Goal: Find specific page/section: Find specific page/section

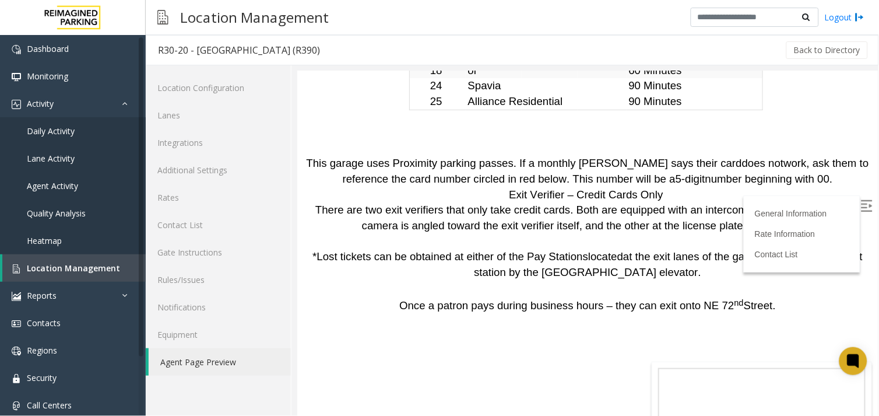
scroll to position [3377, 0]
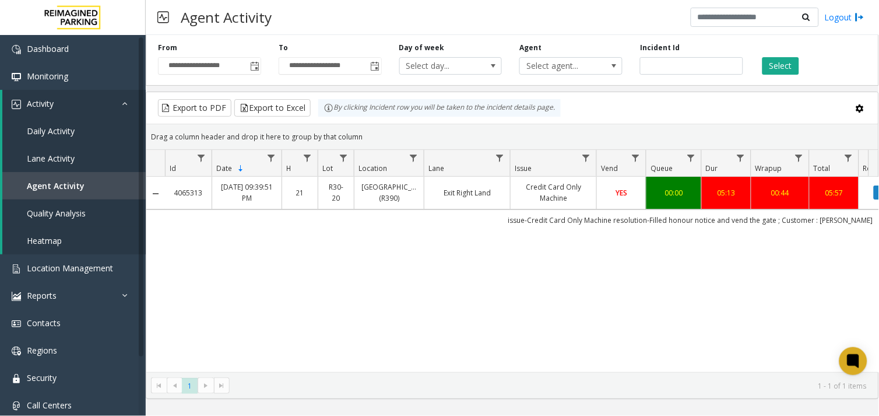
scroll to position [0, 26]
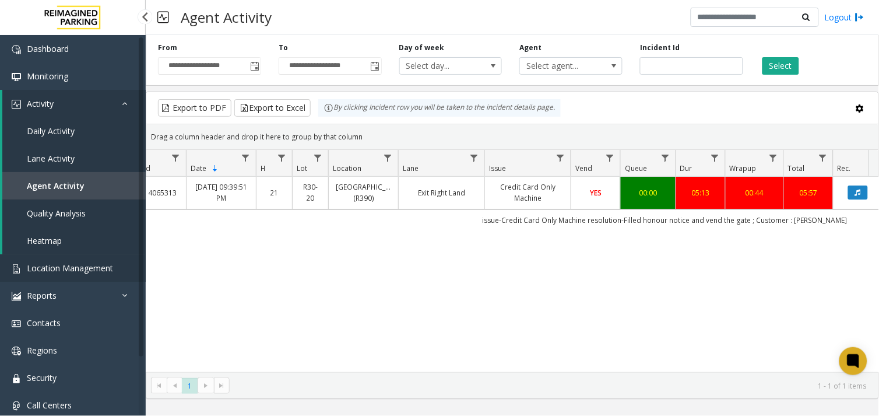
click at [62, 268] on span "Location Management" at bounding box center [70, 267] width 86 height 11
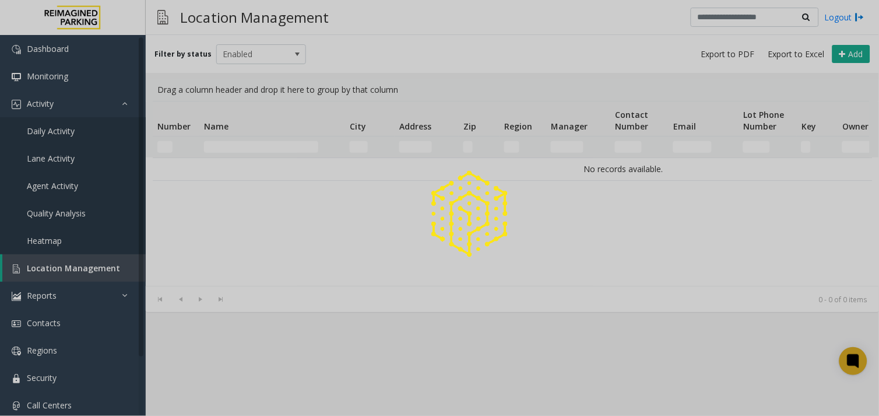
click at [240, 146] on div at bounding box center [439, 208] width 879 height 416
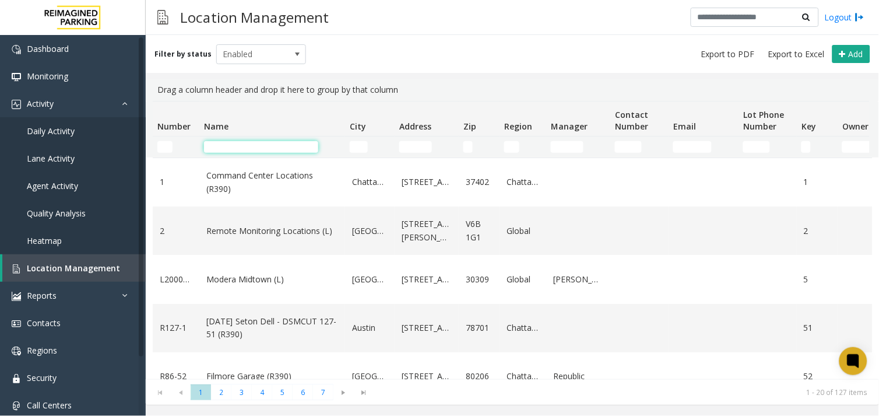
click at [240, 146] on input "Name Filter" at bounding box center [261, 147] width 114 height 12
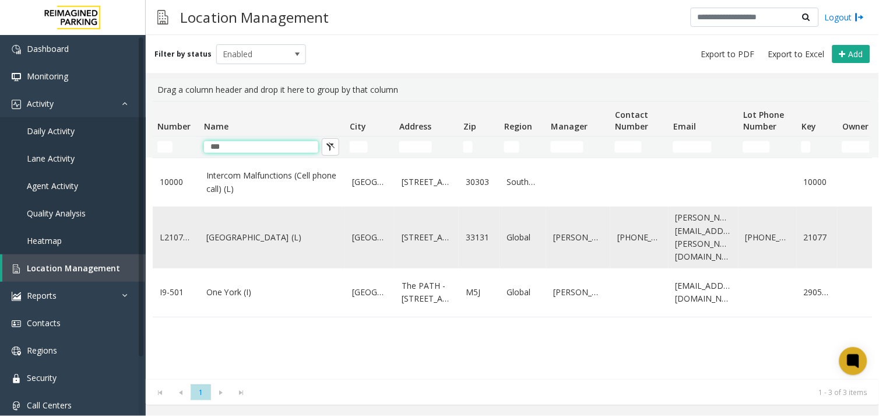
type input "***"
click at [247, 255] on td "One Biscayne Tower (L)" at bounding box center [272, 237] width 146 height 62
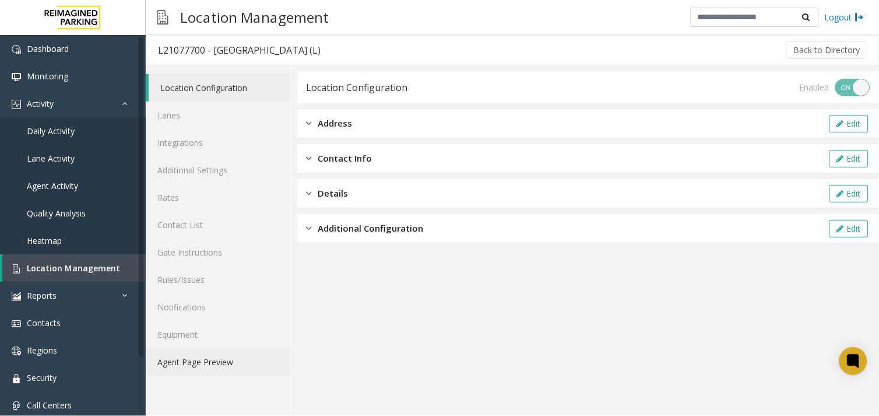
click at [213, 370] on link "Agent Page Preview" at bounding box center [218, 361] width 145 height 27
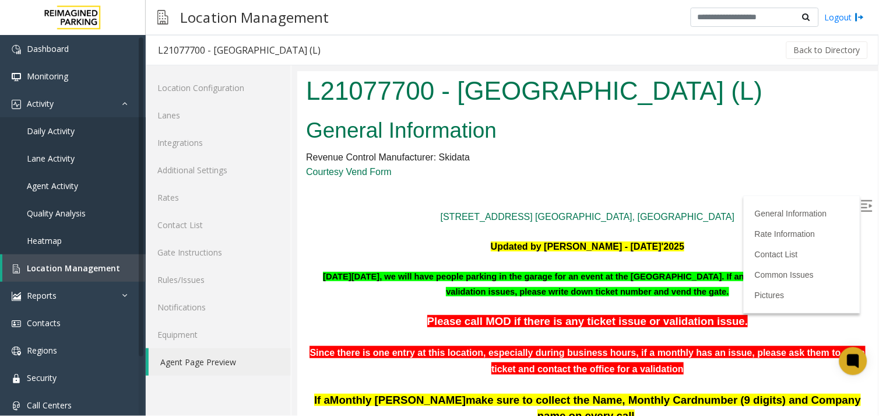
click at [860, 202] on img at bounding box center [866, 205] width 12 height 12
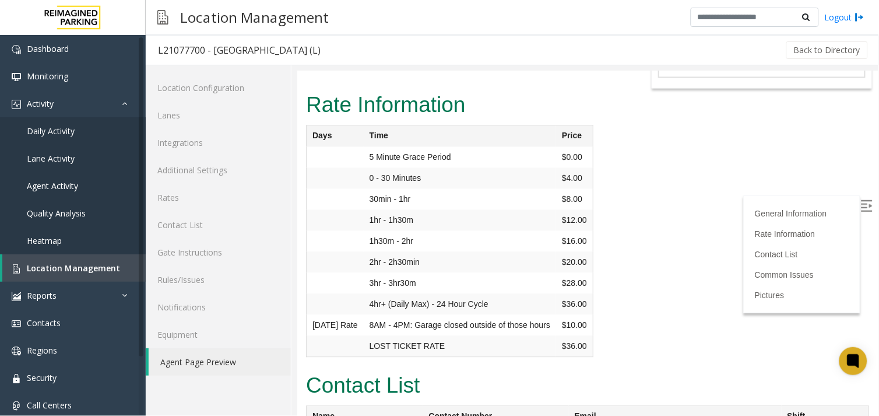
scroll to position [2525, 0]
click at [95, 277] on link "Location Management" at bounding box center [73, 267] width 143 height 27
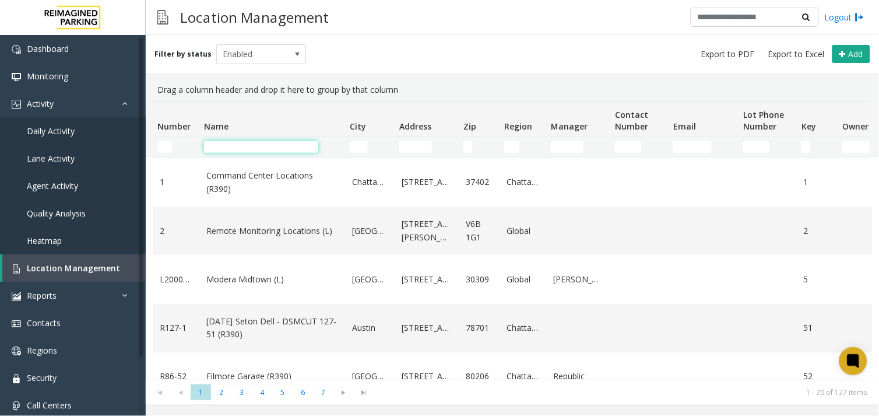
click at [217, 147] on input "Name Filter" at bounding box center [261, 147] width 114 height 12
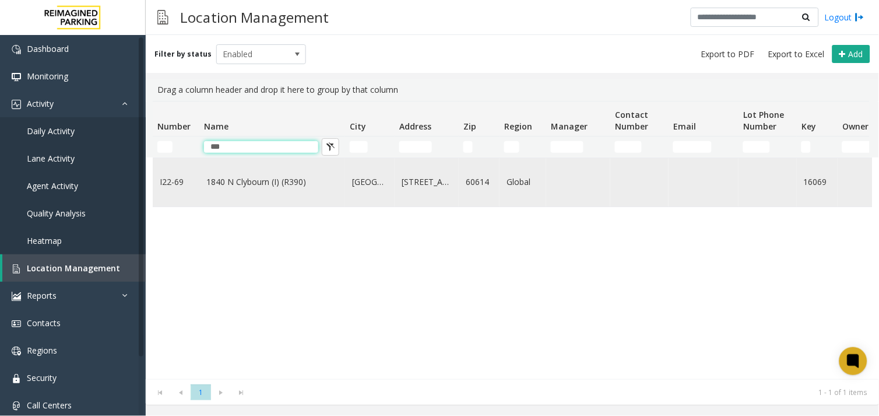
type input "***"
click at [253, 185] on link "1840 N Clybourn (I) (R390)" at bounding box center [272, 181] width 132 height 13
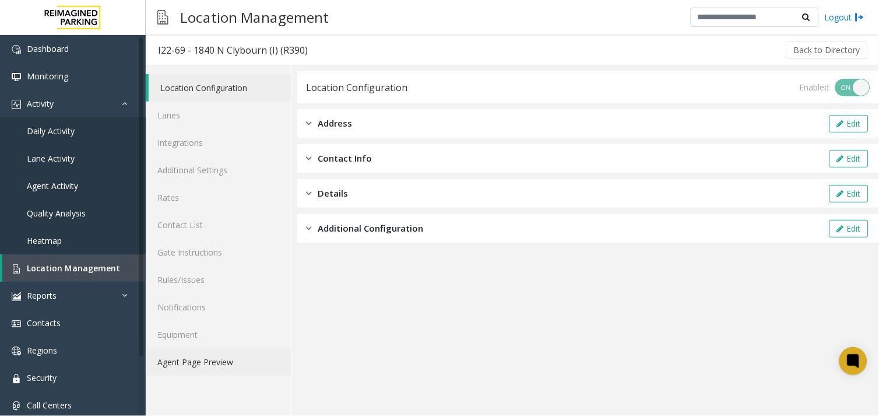
click at [195, 358] on link "Agent Page Preview" at bounding box center [218, 361] width 145 height 27
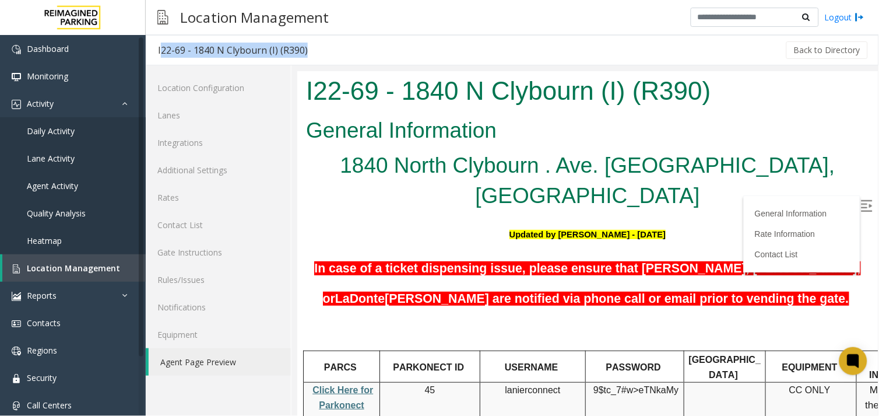
drag, startPoint x: 317, startPoint y: 56, endPoint x: 149, endPoint y: 53, distance: 168.5
click at [149, 53] on div "I22-69 - 1840 N Clybourn (I) (R390) Back to Directory" at bounding box center [512, 50] width 733 height 30
copy div "I22-69 - 1840 N Clybourn (I) (R390)"
